Goal: Obtain resource: Download file/media

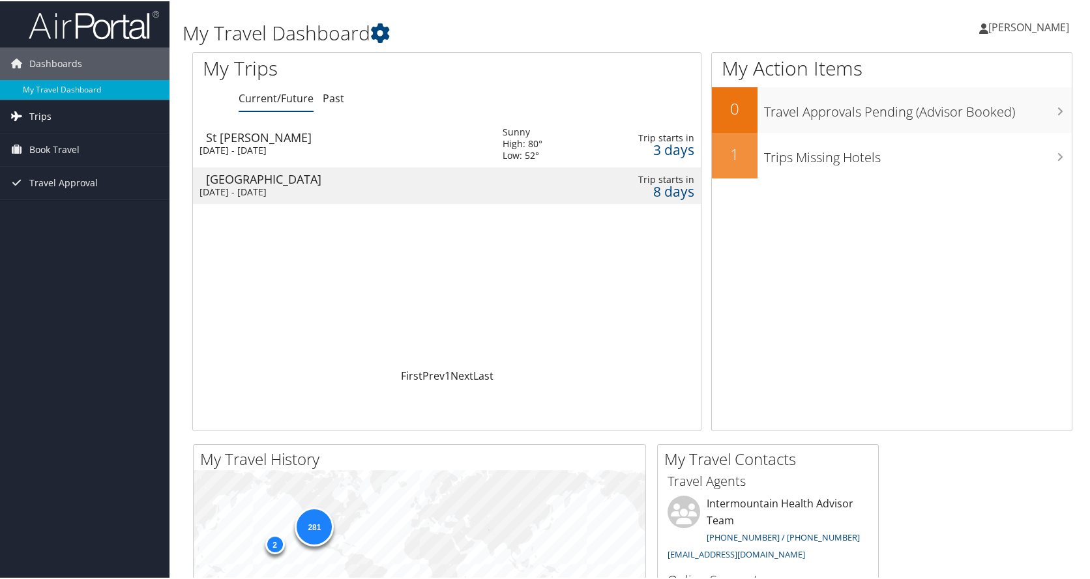
click at [35, 118] on span "Trips" at bounding box center [40, 115] width 22 height 33
click at [28, 153] on link "Past Trips" at bounding box center [84, 161] width 169 height 20
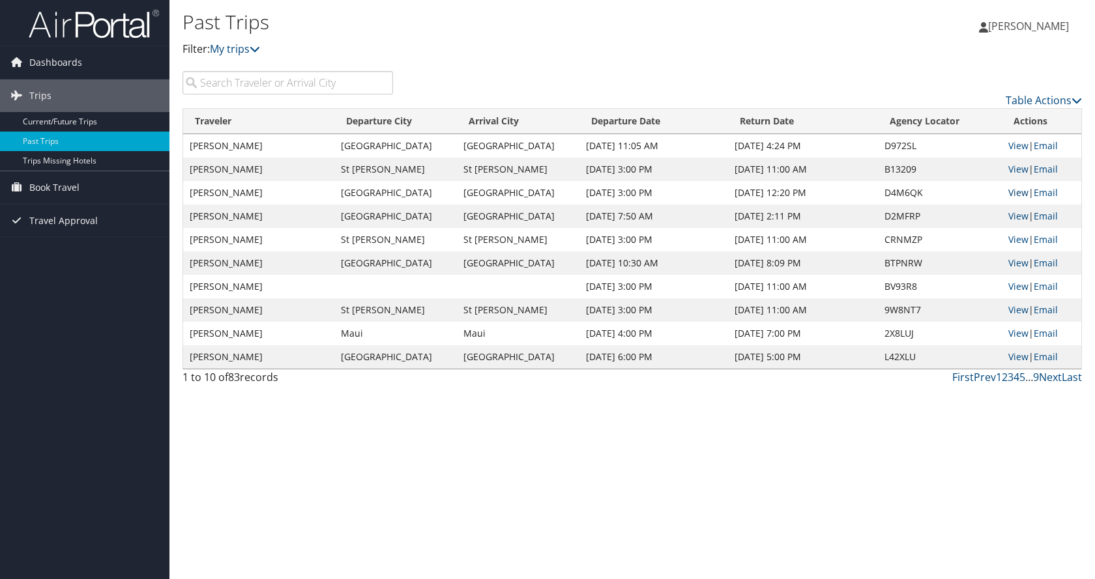
click at [1010, 196] on link "View" at bounding box center [1018, 192] width 20 height 12
click at [1016, 214] on link "View" at bounding box center [1018, 216] width 20 height 12
click at [1010, 143] on link "View" at bounding box center [1018, 145] width 20 height 12
click at [1016, 213] on link "View" at bounding box center [1018, 216] width 20 height 12
click at [1012, 147] on link "View" at bounding box center [1018, 145] width 20 height 12
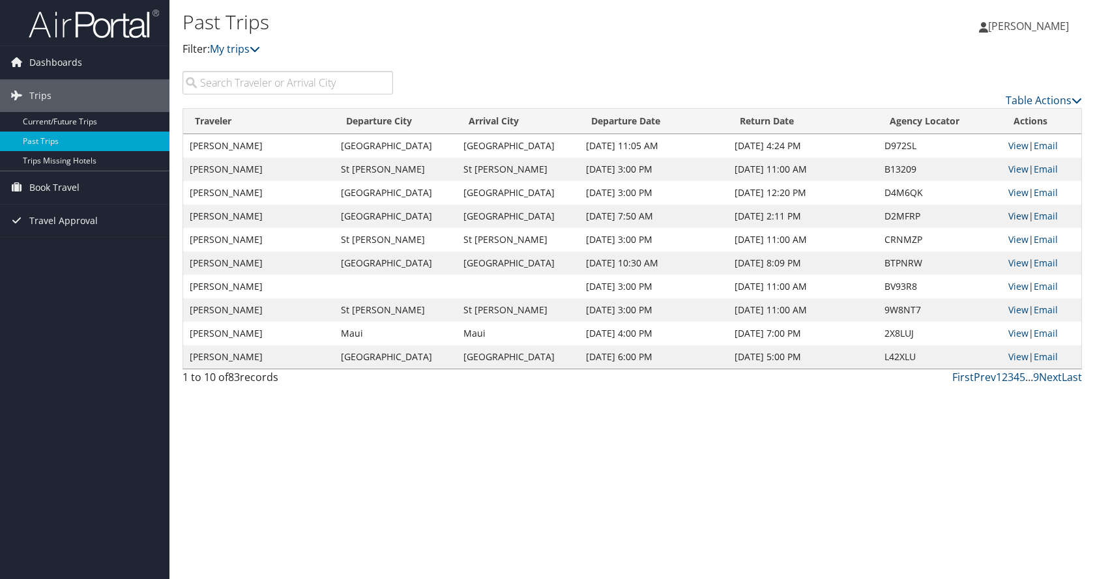
click at [1017, 214] on link "View" at bounding box center [1018, 216] width 20 height 12
click at [1012, 216] on link "View" at bounding box center [1018, 216] width 20 height 12
click at [1018, 261] on link "View" at bounding box center [1018, 263] width 20 height 12
click at [1012, 213] on link "View" at bounding box center [1018, 216] width 20 height 12
click at [1020, 145] on link "View" at bounding box center [1018, 145] width 20 height 12
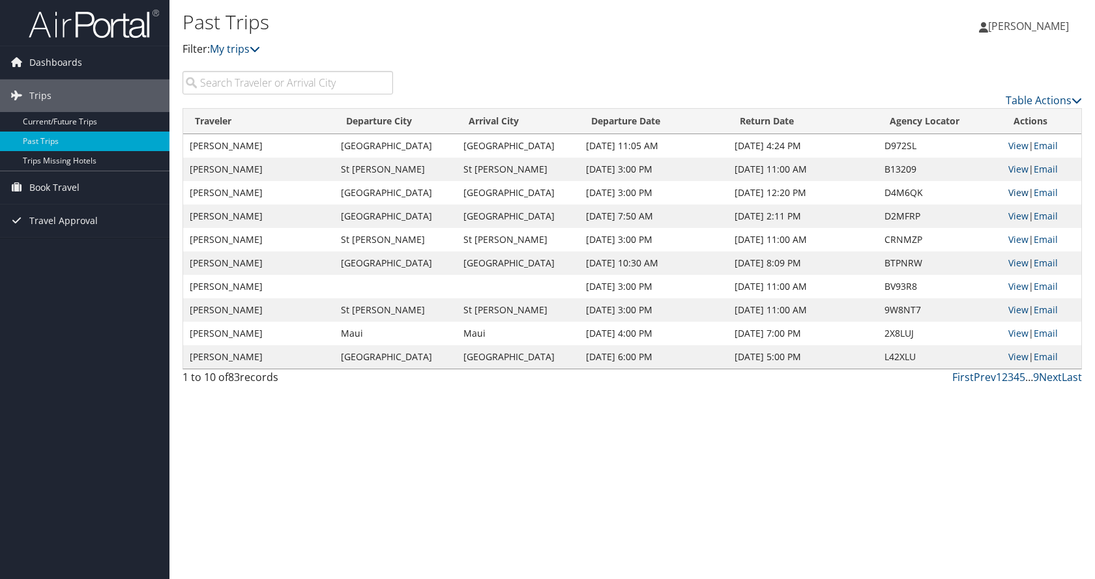
click at [1012, 190] on link "View" at bounding box center [1018, 192] width 20 height 12
click at [1012, 213] on link "View" at bounding box center [1018, 216] width 20 height 12
click at [1017, 287] on link "View" at bounding box center [1018, 286] width 20 height 12
click at [114, 120] on link "Current/Future Trips" at bounding box center [84, 122] width 169 height 20
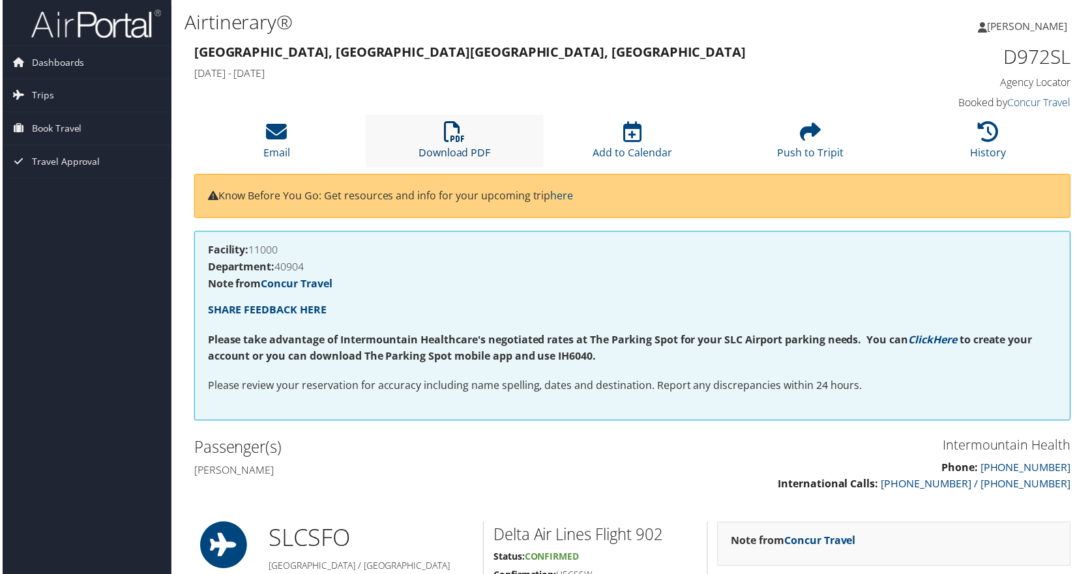
click at [450, 138] on icon at bounding box center [453, 132] width 21 height 21
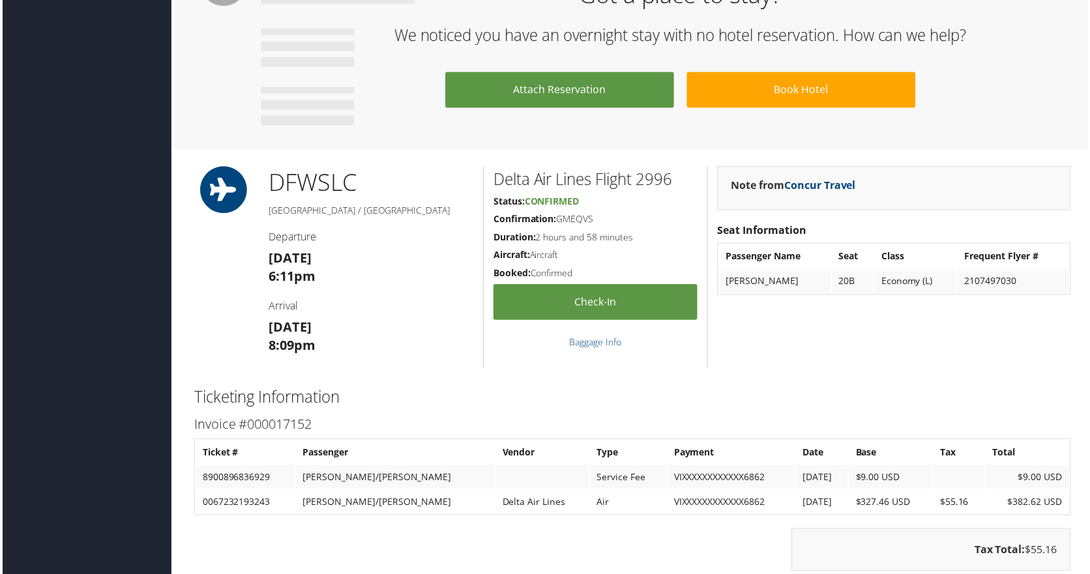
scroll to position [978, 0]
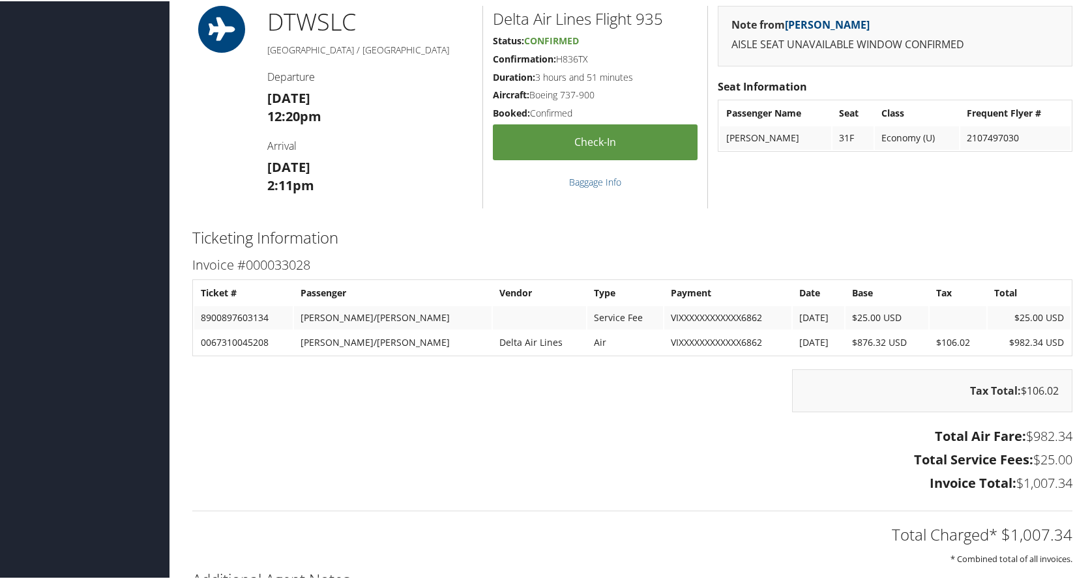
scroll to position [1371, 0]
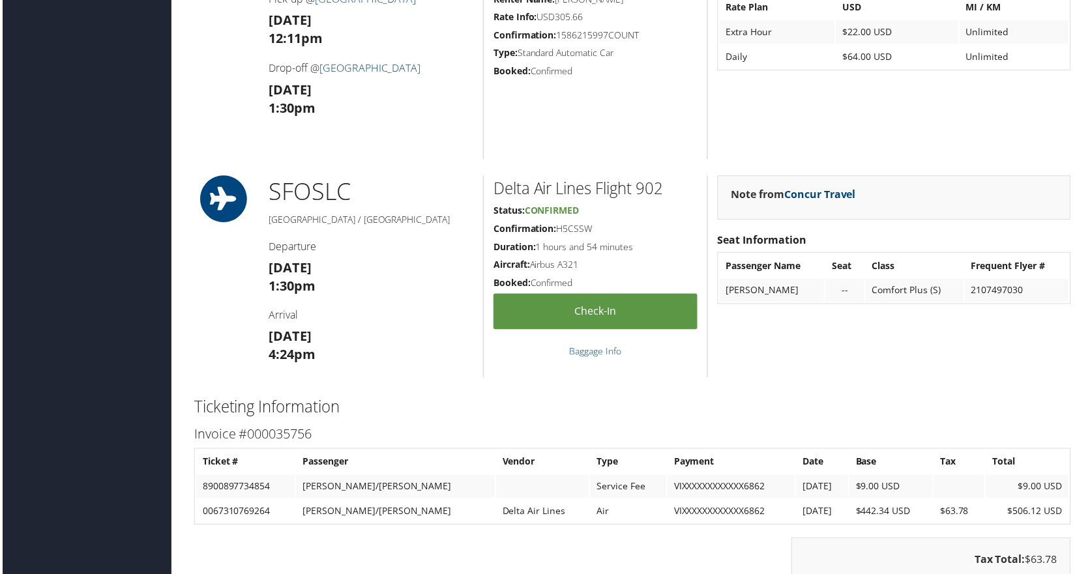
scroll to position [978, 0]
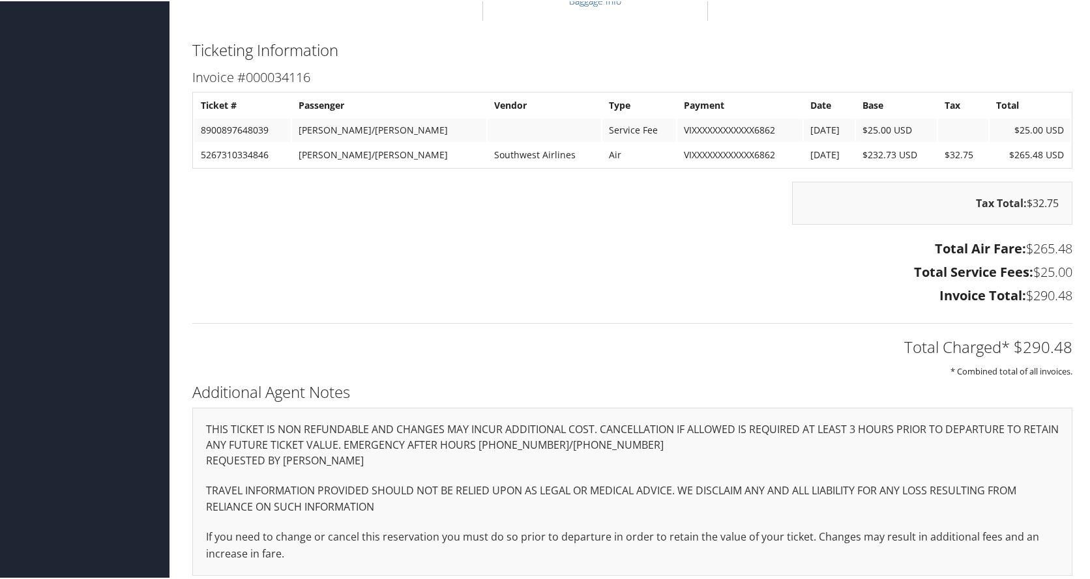
scroll to position [996, 0]
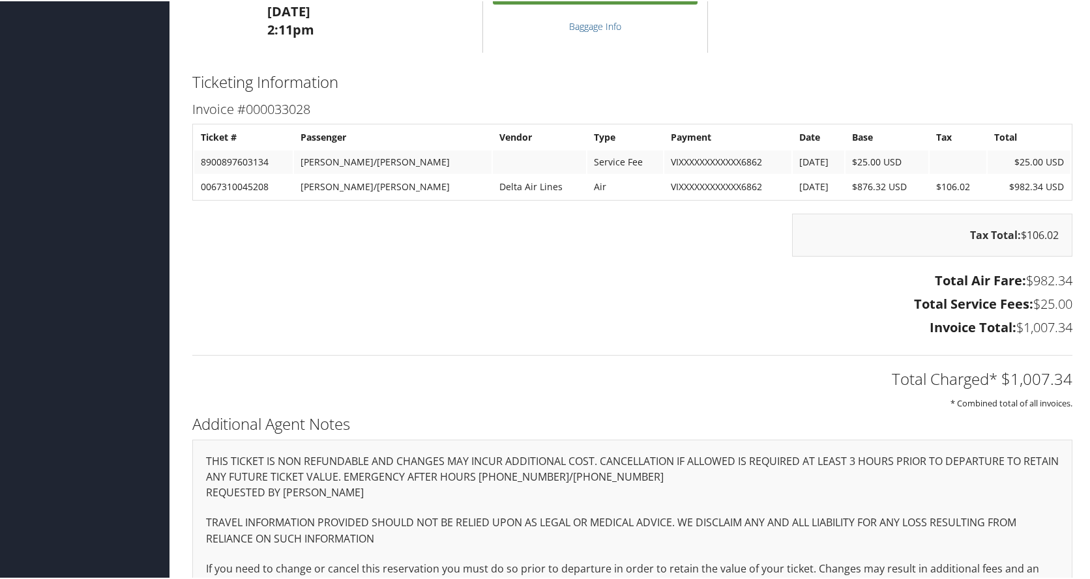
scroll to position [1697, 0]
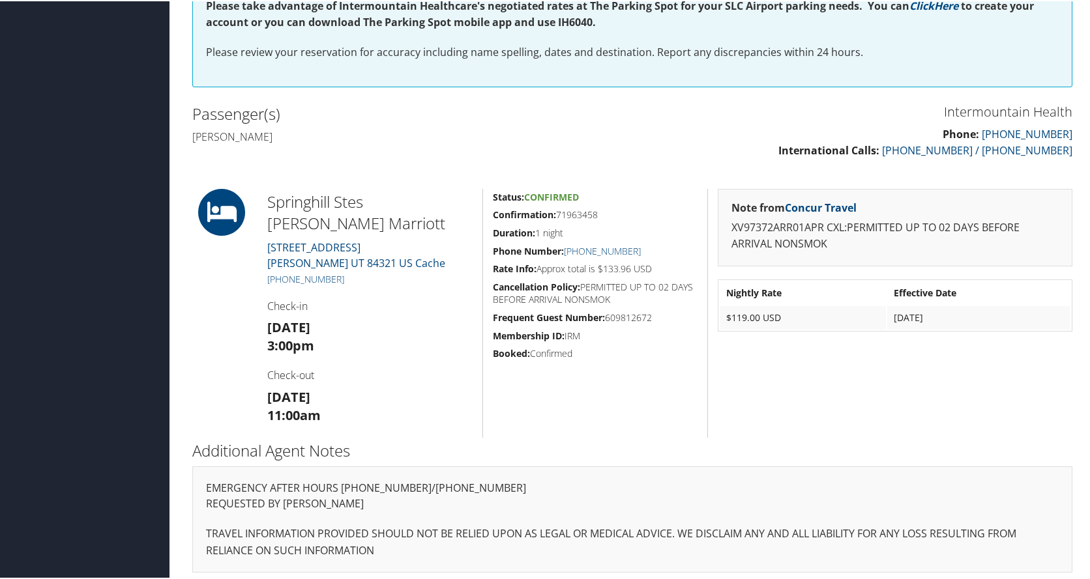
scroll to position [342, 0]
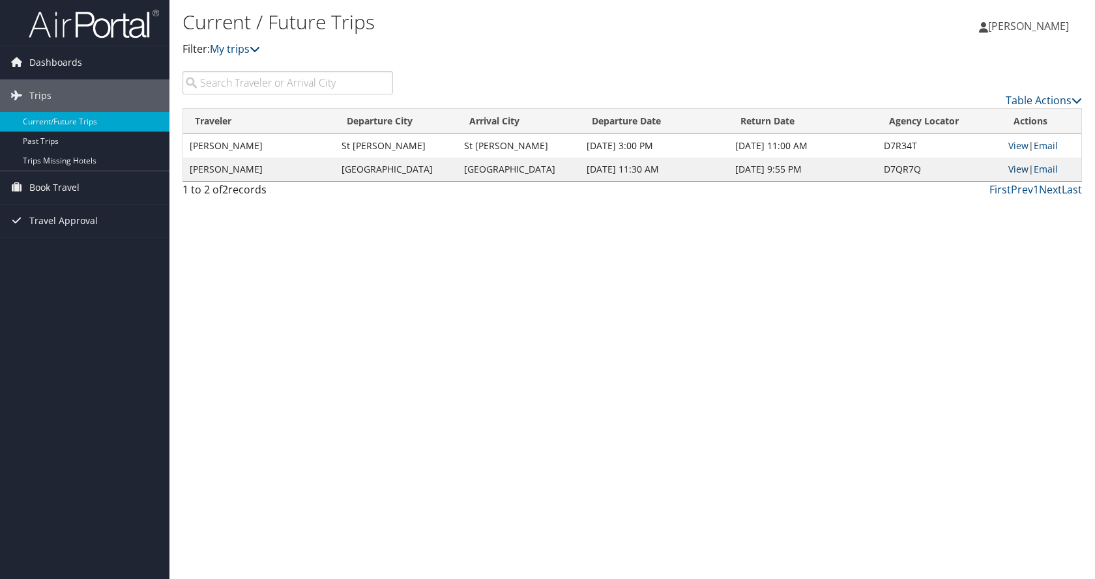
click at [1013, 171] on link "View" at bounding box center [1018, 169] width 20 height 12
click at [53, 123] on link "Current/Future Trips" at bounding box center [84, 122] width 169 height 20
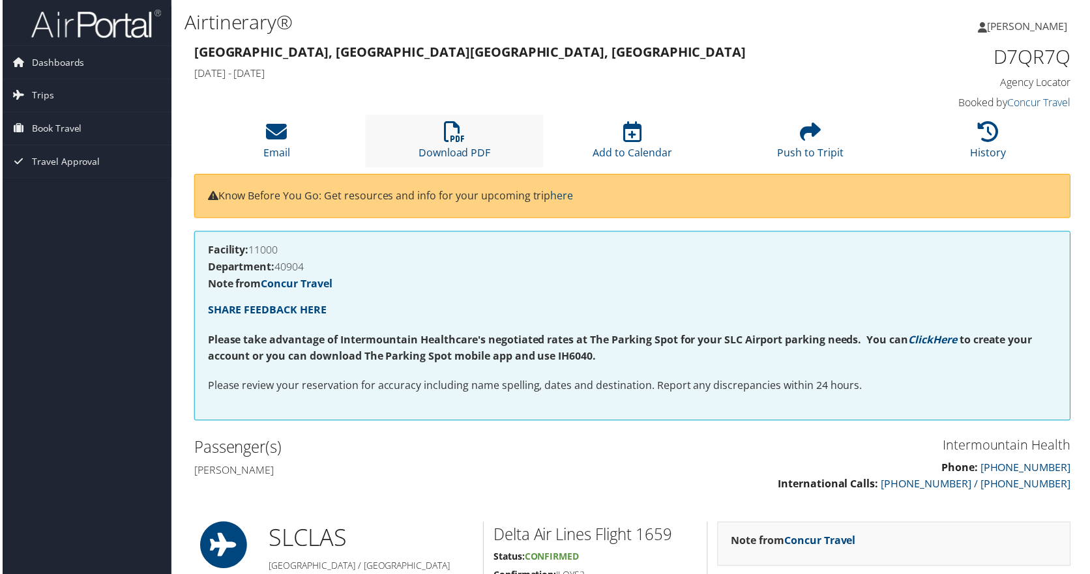
click at [438, 142] on li "Download PDF" at bounding box center [453, 141] width 179 height 53
click at [743, 106] on div "[GEOGRAPHIC_DATA], [GEOGRAPHIC_DATA] [GEOGRAPHIC_DATA], [GEOGRAPHIC_DATA] [DATE…" at bounding box center [633, 78] width 900 height 74
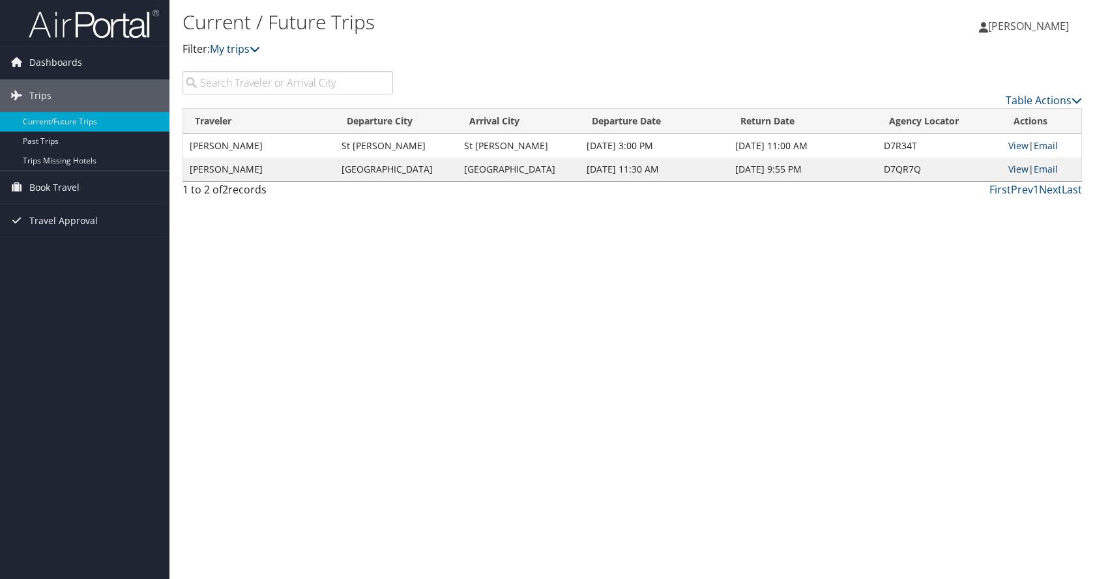
click at [1012, 169] on link "View" at bounding box center [1018, 169] width 20 height 12
click at [1015, 143] on link "View" at bounding box center [1018, 145] width 20 height 12
click at [1010, 145] on link "View" at bounding box center [1018, 145] width 20 height 12
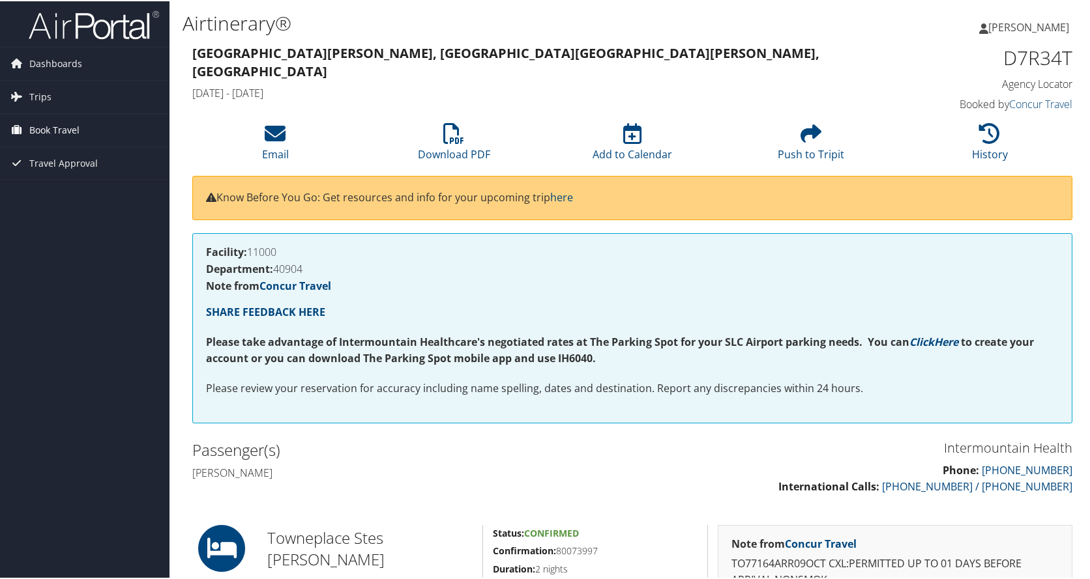
click at [49, 128] on span "Book Travel" at bounding box center [54, 129] width 50 height 33
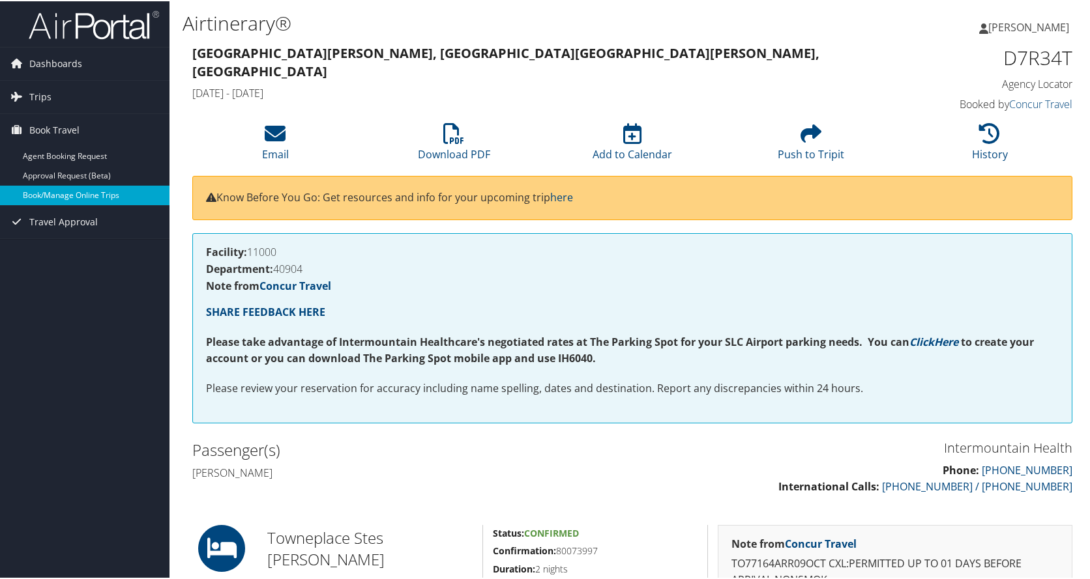
click at [48, 193] on link "Book/Manage Online Trips" at bounding box center [84, 194] width 169 height 20
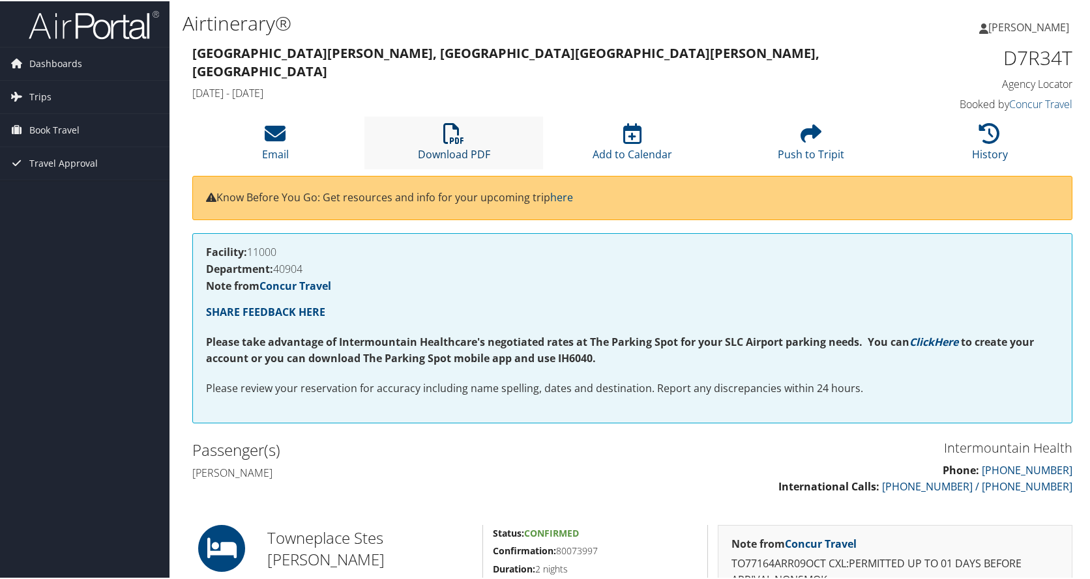
click at [438, 148] on link "Download PDF" at bounding box center [454, 144] width 72 height 31
